Goal: Information Seeking & Learning: Find specific page/section

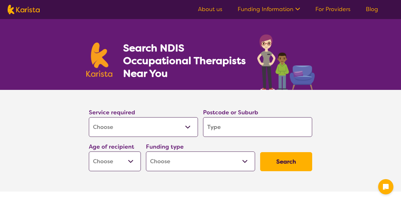
select select "[MEDICAL_DATA]"
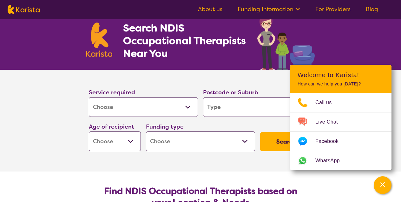
scroll to position [21, 0]
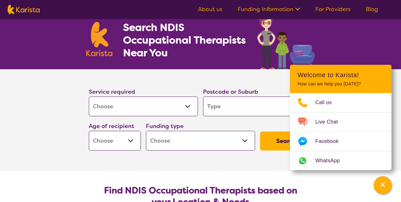
click at [235, 106] on input "search" at bounding box center [257, 107] width 109 height 20
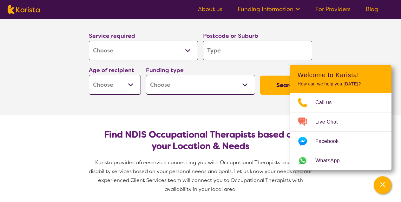
scroll to position [76, 0]
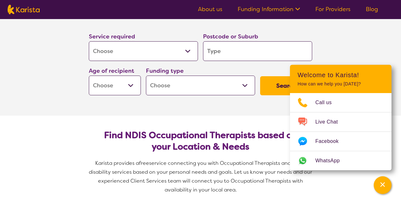
type input "2"
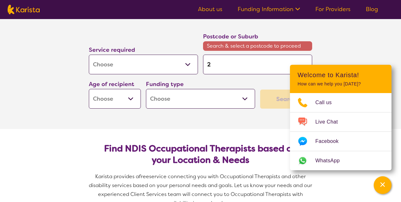
type input "25"
type input "255"
type input "2557"
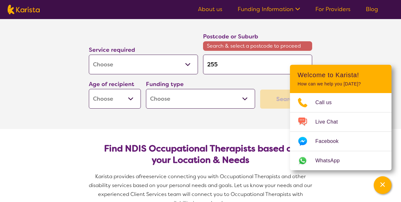
type input "2557"
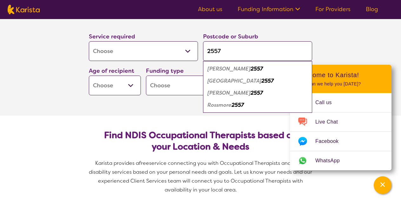
type input "2557"
click at [222, 68] on em "[PERSON_NAME]" at bounding box center [229, 68] width 43 height 7
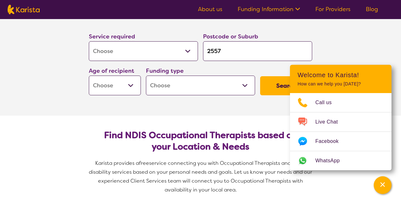
click at [110, 85] on select "Early Childhood - 0 to 9 Child - 10 to 11 Adolescent - 12 to 17 Adult - 18 to 6…" at bounding box center [115, 86] width 52 height 20
select select "AG"
click at [89, 76] on select "Early Childhood - 0 to 9 Child - 10 to 11 Adolescent - 12 to 17 Adult - 18 to 6…" at bounding box center [115, 86] width 52 height 20
select select "AG"
click at [194, 84] on select "Home Care Package (HCP) National Disability Insurance Scheme (NDIS) I don't know" at bounding box center [200, 86] width 109 height 20
